Goal: Information Seeking & Learning: Learn about a topic

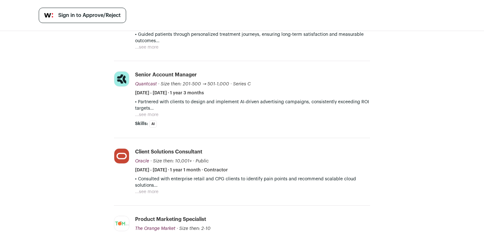
scroll to position [88, 0]
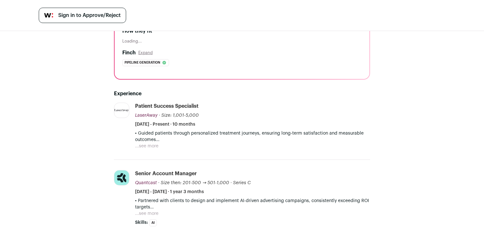
click at [152, 146] on button "...see more" at bounding box center [146, 146] width 23 height 6
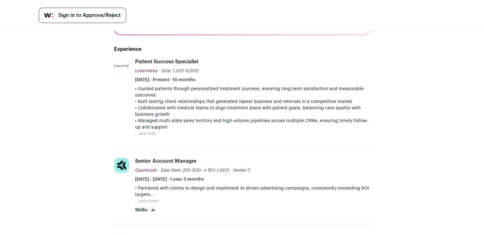
scroll to position [137, 0]
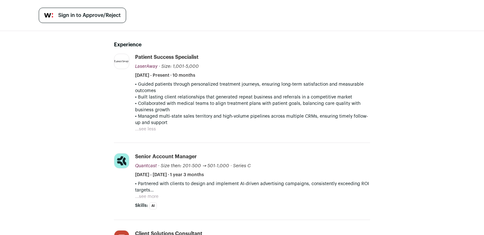
click at [169, 86] on p "• Guided patients through personalized treatment journeys, ensuring long-term s…" at bounding box center [252, 87] width 235 height 13
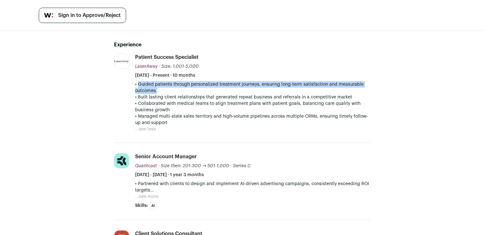
click at [169, 86] on p "• Guided patients through personalized treatment journeys, ensuring long-term s…" at bounding box center [252, 87] width 235 height 13
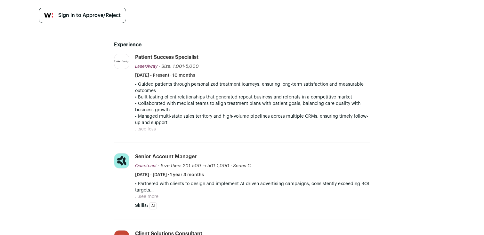
click at [174, 98] on p "• Built lasting client relationships that generated repeat business and referra…" at bounding box center [252, 97] width 235 height 6
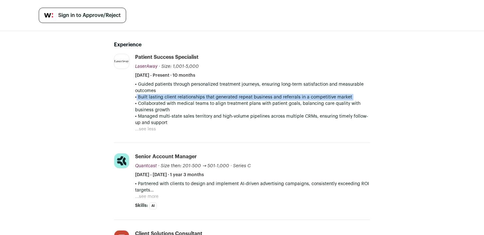
click at [174, 98] on p "• Built lasting client relationships that generated repeat business and referra…" at bounding box center [252, 97] width 235 height 6
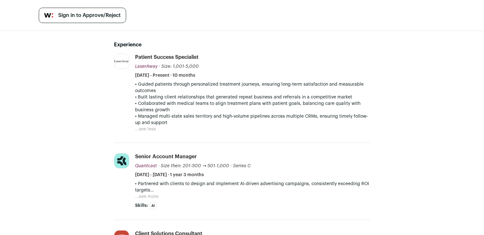
click at [178, 108] on p "• Collaborated with medical teams to align treatment plans with patient goals, …" at bounding box center [252, 106] width 235 height 13
click at [155, 107] on p "• Collaborated with medical teams to align treatment plans with patient goals, …" at bounding box center [252, 106] width 235 height 13
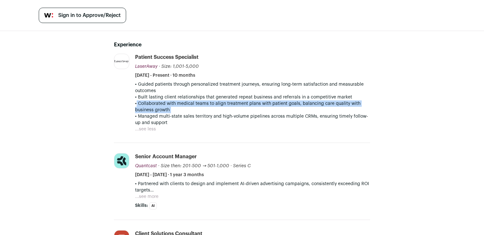
click at [155, 107] on p "• Collaborated with medical teams to align treatment plans with patient goals, …" at bounding box center [252, 106] width 235 height 13
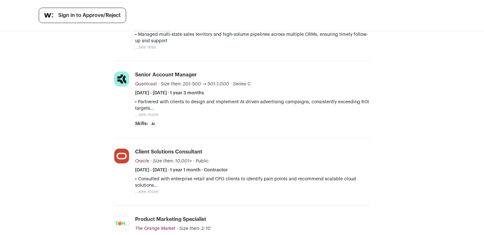
scroll to position [301, 0]
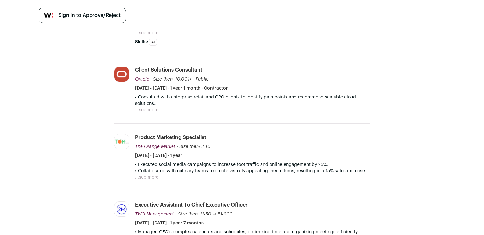
click at [141, 107] on button "...see more" at bounding box center [146, 110] width 23 height 6
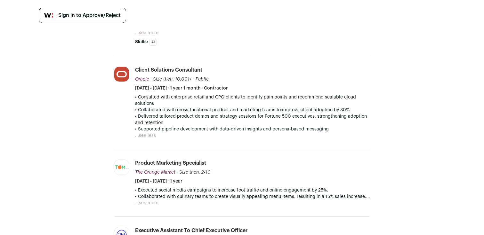
click at [195, 113] on p "• Delivered tailored product demos and strategy sessions for Fortune 500 execut…" at bounding box center [252, 119] width 235 height 13
